Goal: Information Seeking & Learning: Learn about a topic

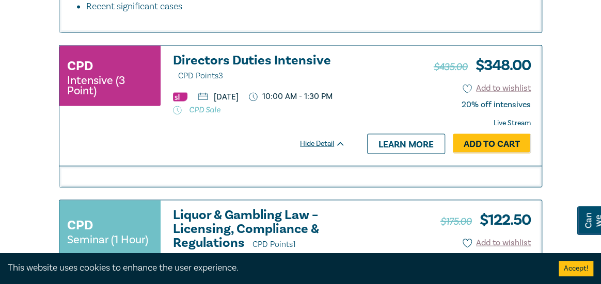
scroll to position [807, 0]
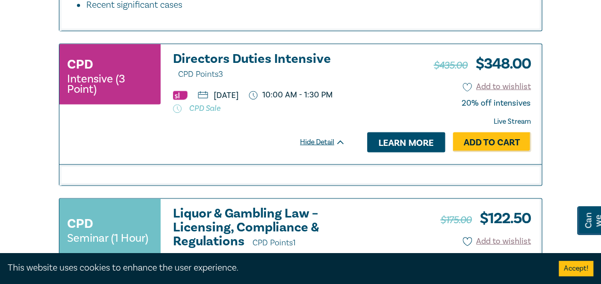
click at [404, 152] on link "Learn more" at bounding box center [406, 142] width 78 height 20
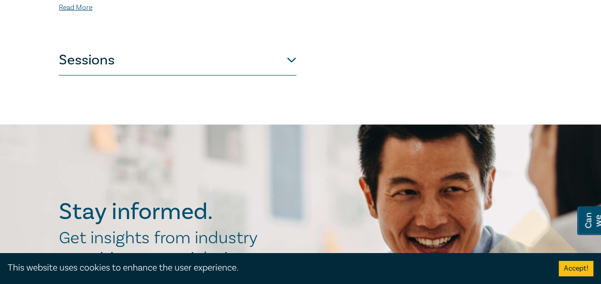
scroll to position [939, 0]
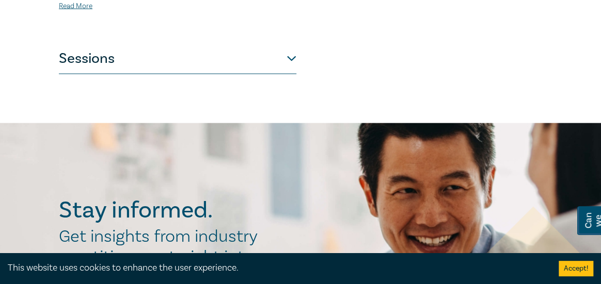
click at [289, 44] on button "Sessions" at bounding box center [177, 58] width 237 height 31
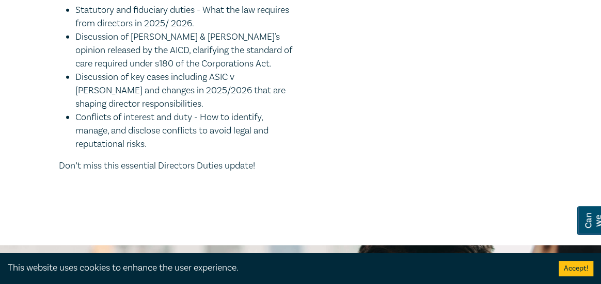
scroll to position [1325, 0]
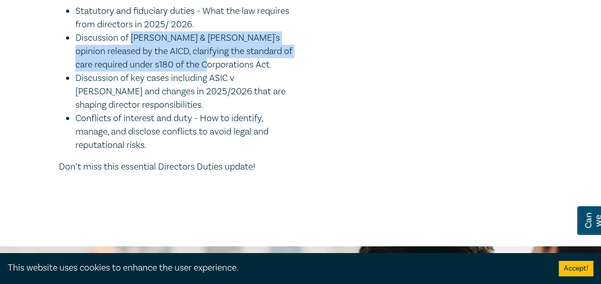
drag, startPoint x: 131, startPoint y: 49, endPoint x: 209, endPoint y: 82, distance: 84.0
click at [209, 72] on li "Discussion of [PERSON_NAME] & [PERSON_NAME]'s opinion released by the AICD, cla…" at bounding box center [185, 51] width 221 height 40
drag, startPoint x: 209, startPoint y: 82, endPoint x: 185, endPoint y: 67, distance: 27.4
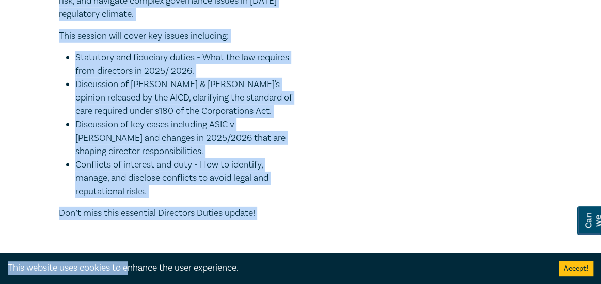
scroll to position [1292, 0]
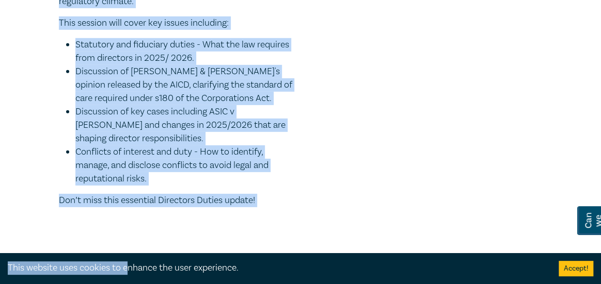
drag, startPoint x: 63, startPoint y: 60, endPoint x: 169, endPoint y: 197, distance: 172.6
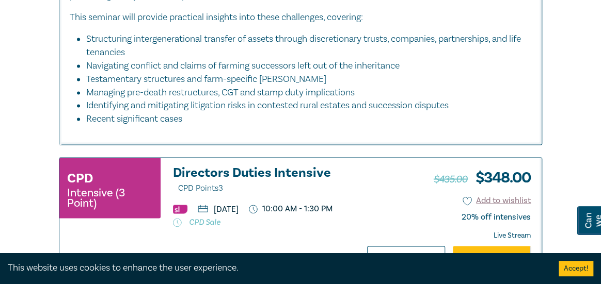
scroll to position [694, 0]
